Goal: Use online tool/utility: Utilize a website feature to perform a specific function

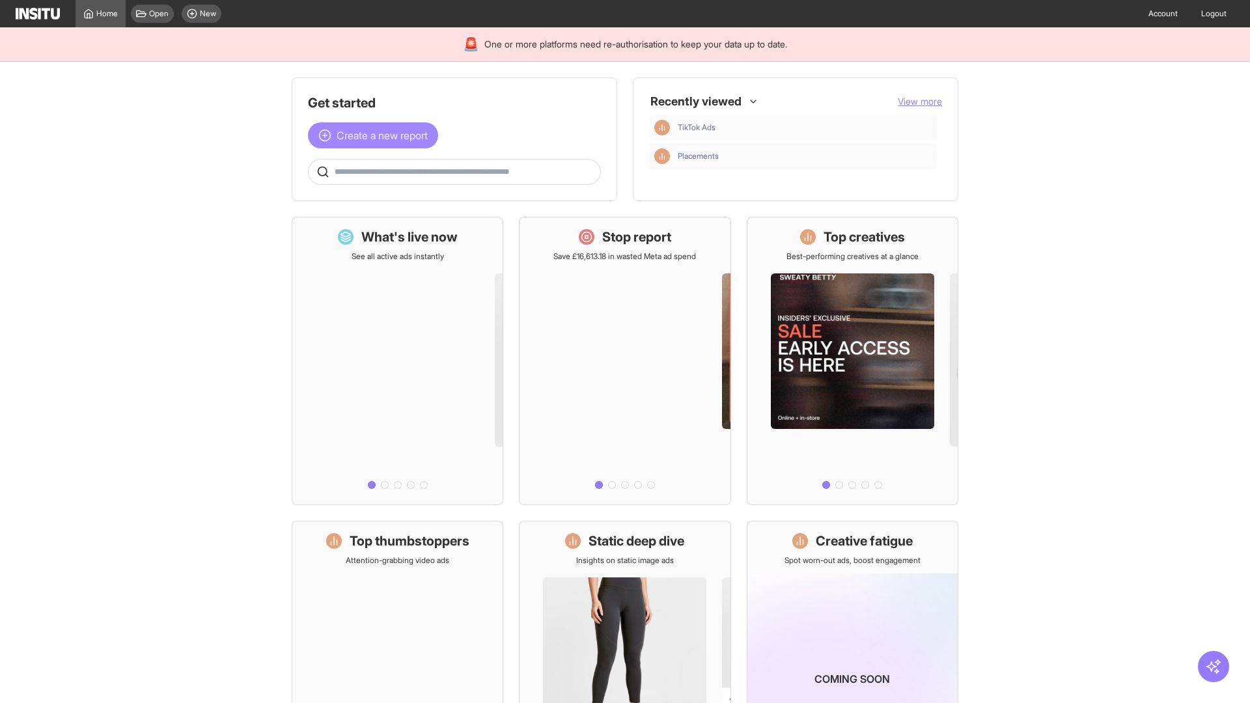
click at [376, 135] on span "Create a new report" at bounding box center [382, 136] width 91 height 16
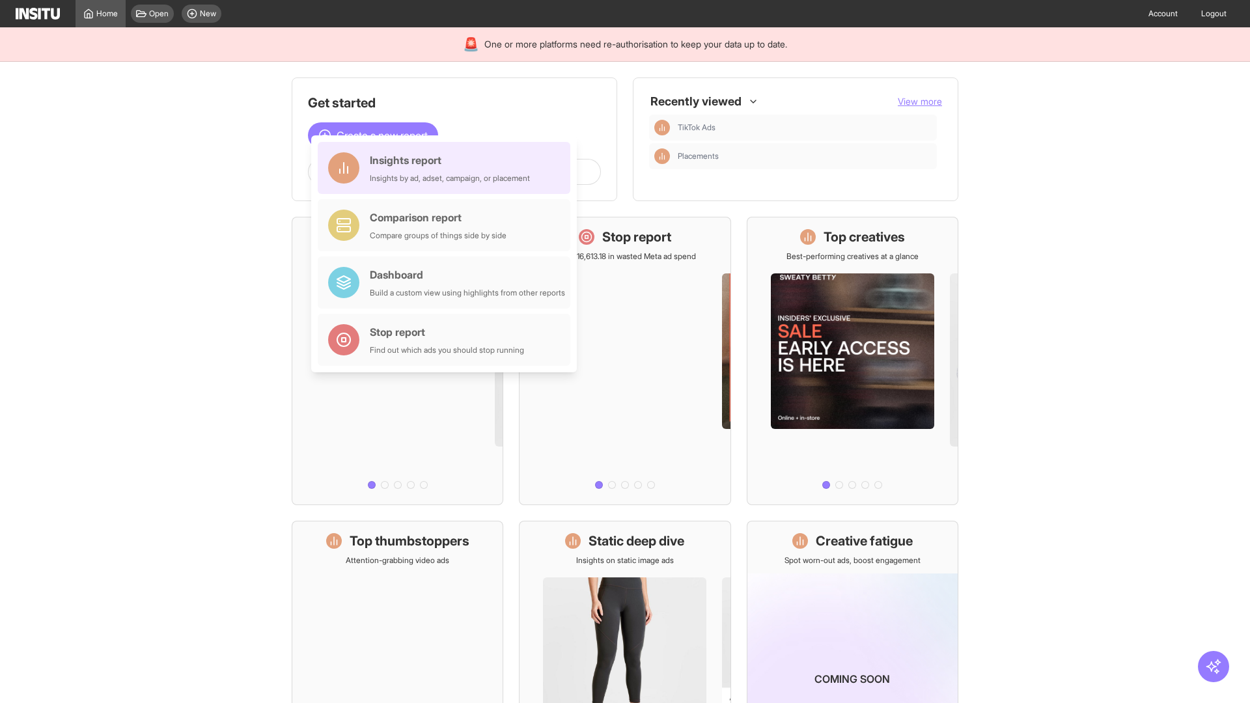
click at [447, 168] on div "Insights report Insights by ad, adset, campaign, or placement" at bounding box center [450, 167] width 160 height 31
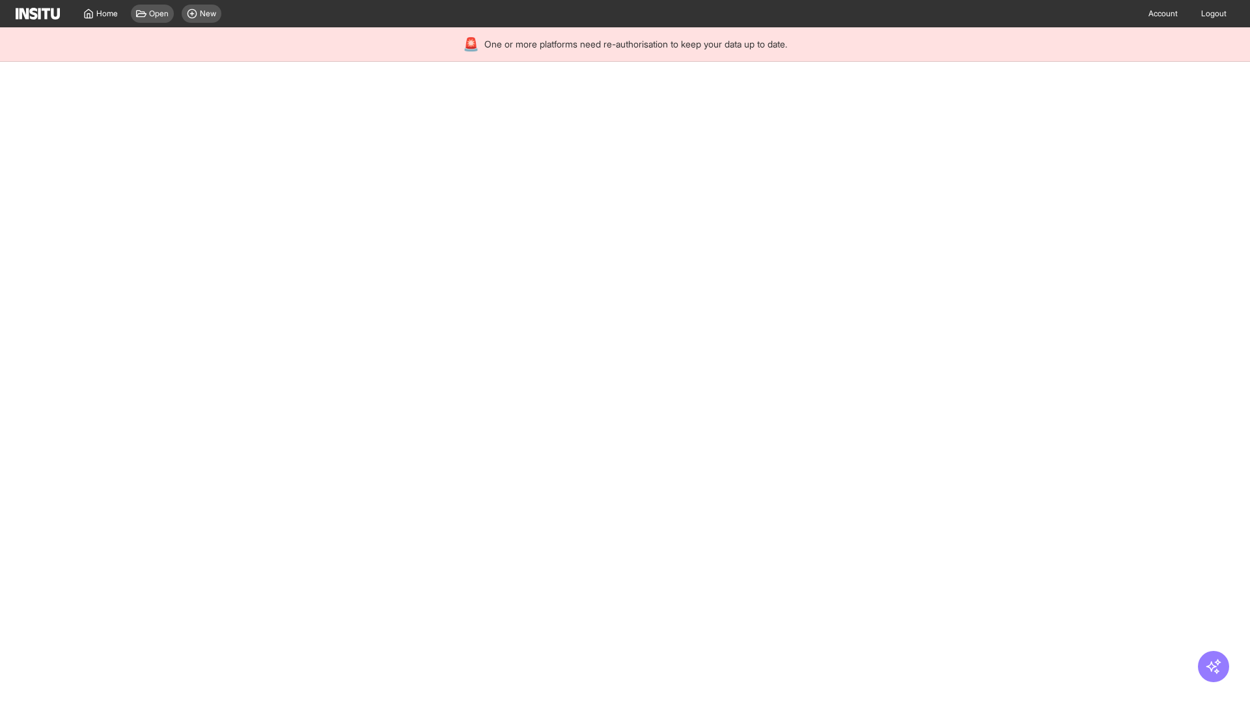
select select "**"
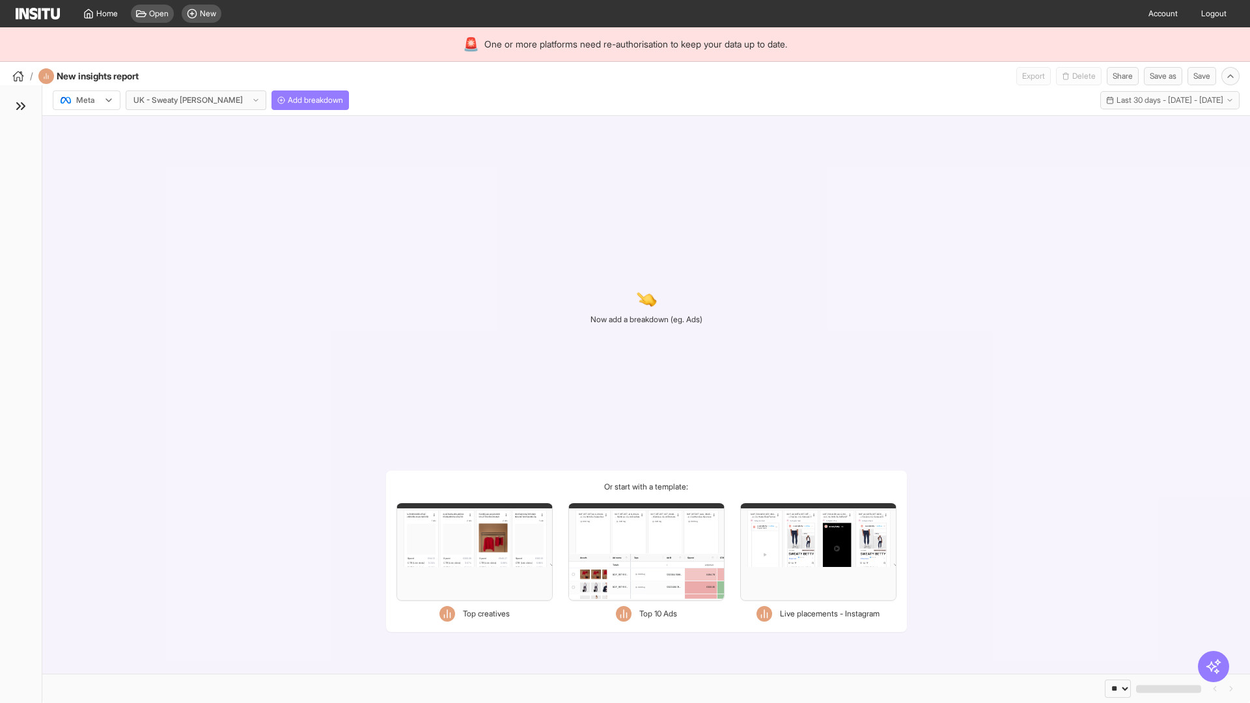
click at [87, 100] on div at bounding box center [77, 100] width 36 height 13
click at [86, 128] on span "Meta" at bounding box center [86, 128] width 18 height 12
click at [288, 100] on span "Add breakdown" at bounding box center [315, 100] width 55 height 10
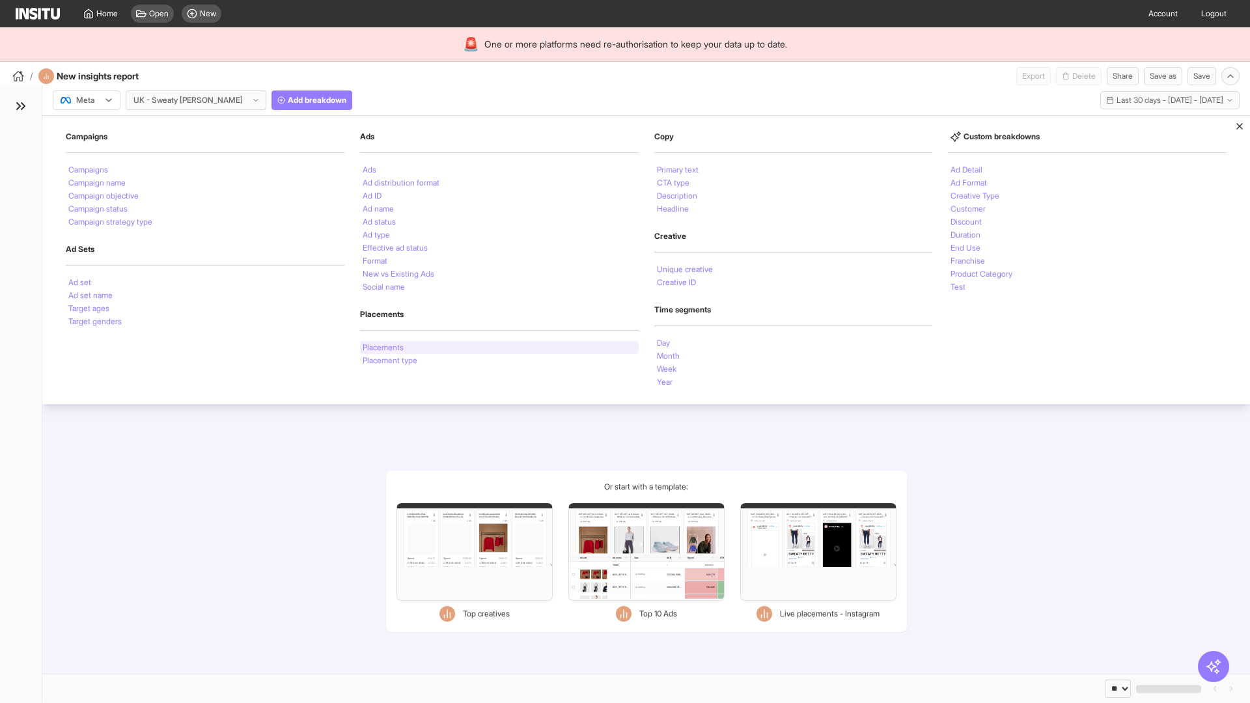
click at [384, 348] on li "Placements" at bounding box center [383, 348] width 41 height 8
